Goal: Task Accomplishment & Management: Manage account settings

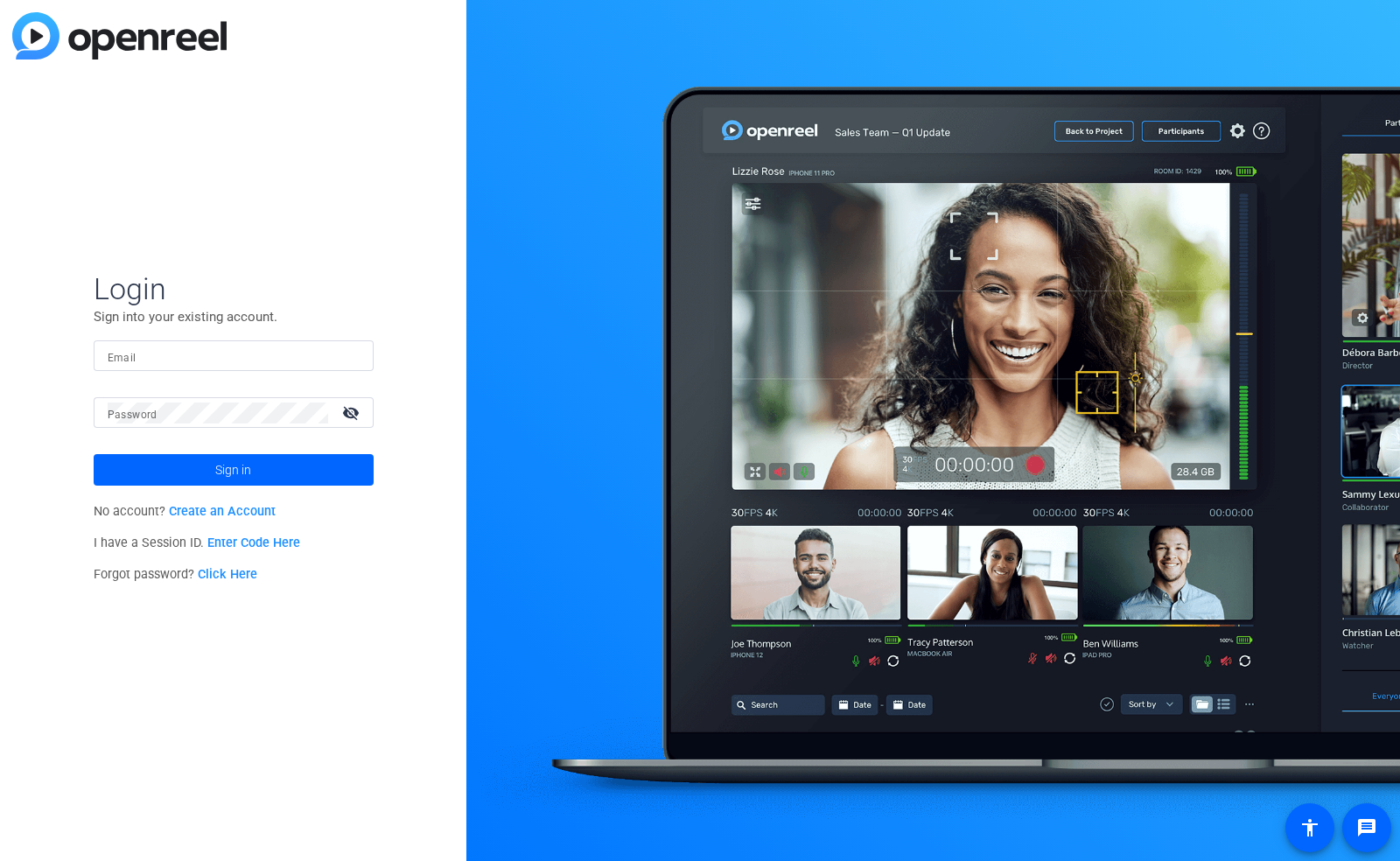
click at [223, 567] on link "Click Here" at bounding box center [227, 574] width 60 height 15
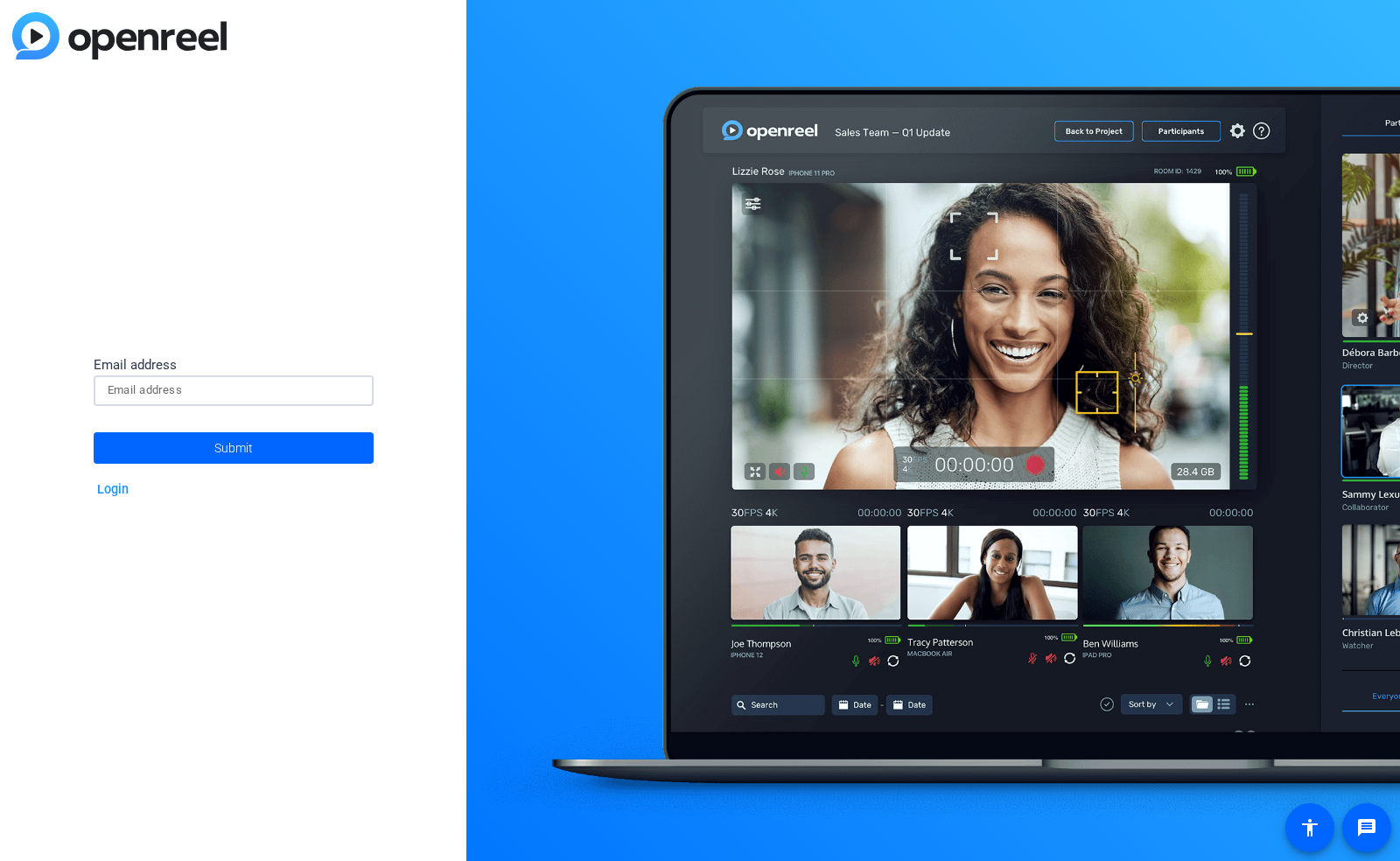
click at [189, 398] on input at bounding box center [233, 390] width 252 height 21
paste input "[EMAIL_ADDRESS][PERSON_NAME][DOMAIN_NAME]"
type input "[EMAIL_ADDRESS][PERSON_NAME][DOMAIN_NAME]"
click at [219, 447] on span "Submit" at bounding box center [233, 447] width 38 height 44
